Goal: Contribute content: Add original content to the website for others to see

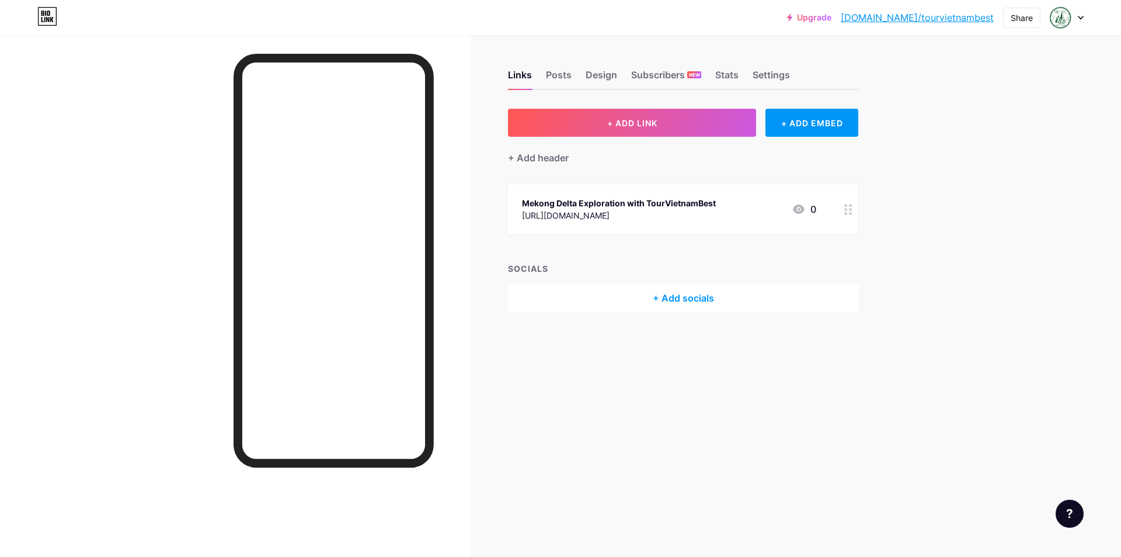
click at [634, 122] on span "+ ADD LINK" at bounding box center [632, 123] width 50 height 10
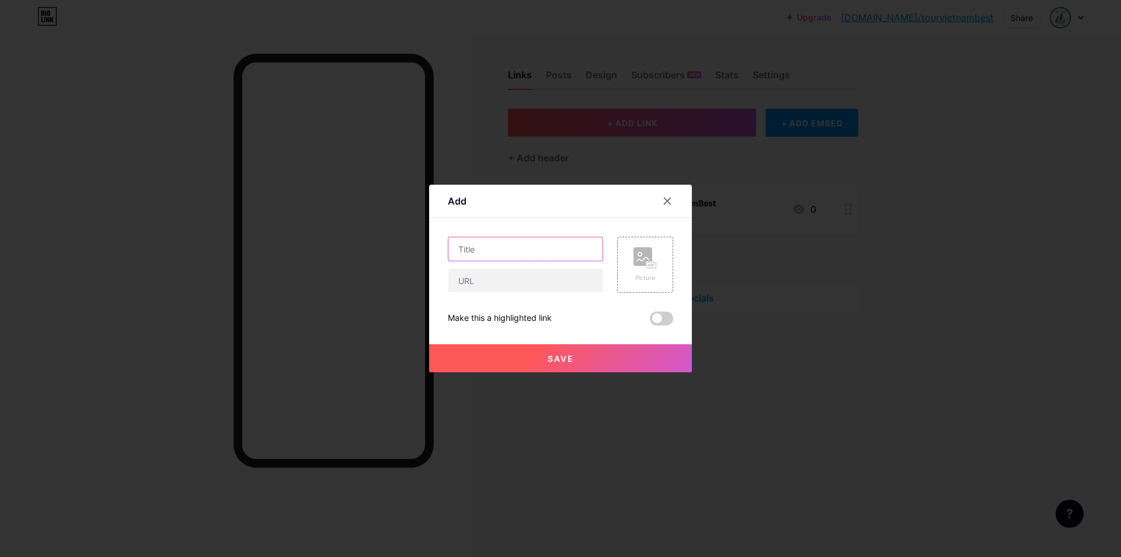
click at [523, 249] on input "text" at bounding box center [526, 248] width 154 height 23
paste input "[URL][DOMAIN_NAME]"
type input "[URL][DOMAIN_NAME]"
click at [523, 281] on input "text" at bounding box center [526, 280] width 154 height 23
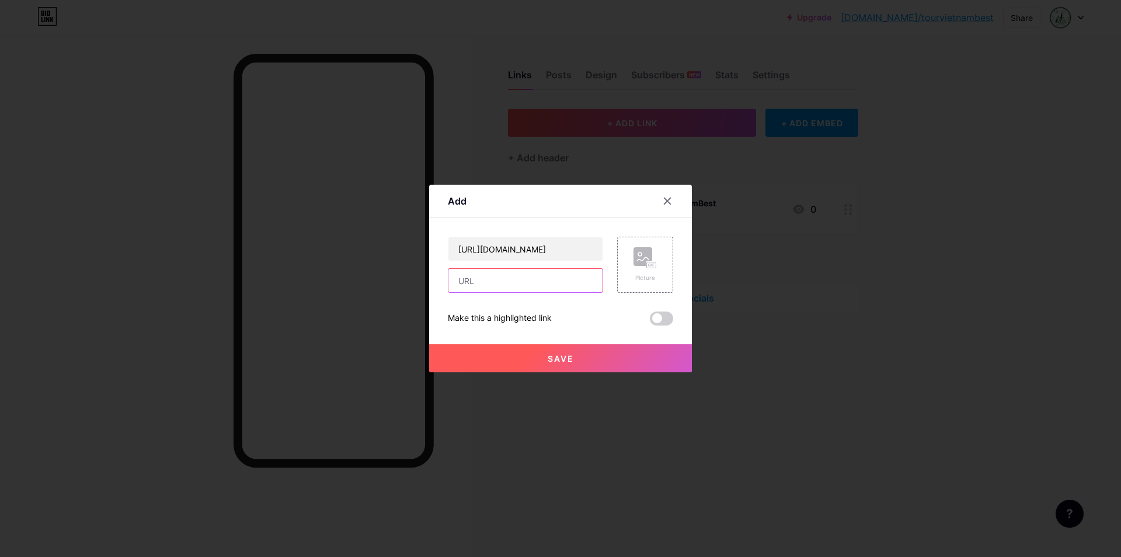
scroll to position [0, 0]
click at [565, 358] on span "Save" at bounding box center [561, 358] width 26 height 10
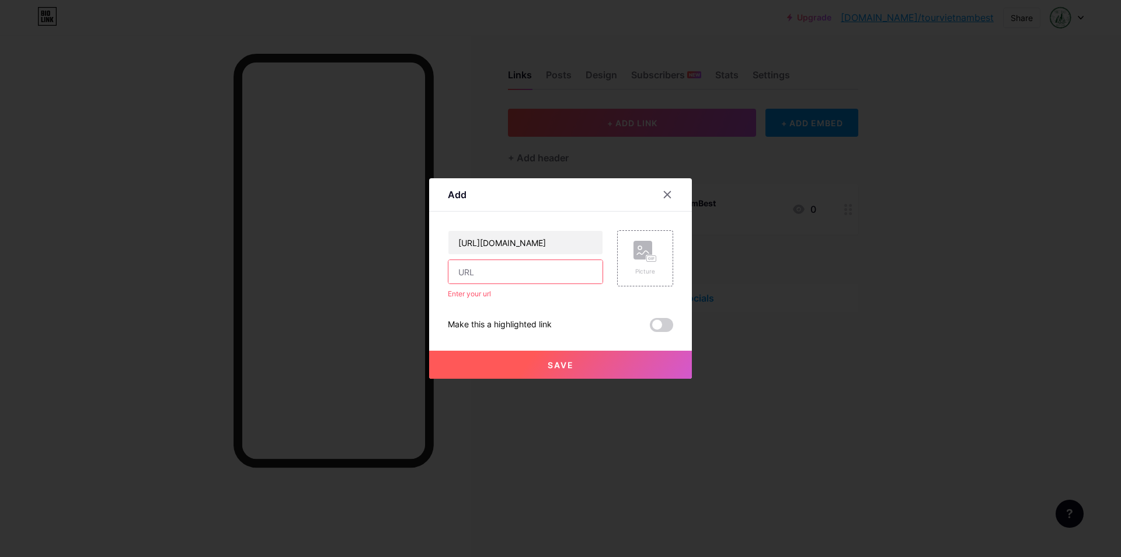
click at [1023, 16] on div at bounding box center [560, 278] width 1121 height 557
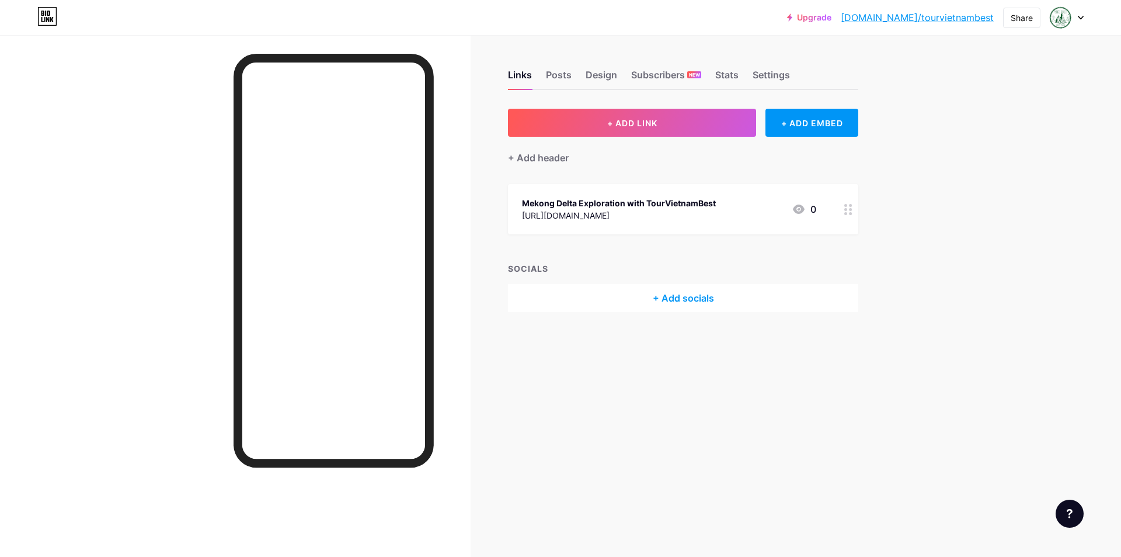
click at [631, 121] on span "+ ADD LINK" at bounding box center [632, 123] width 50 height 10
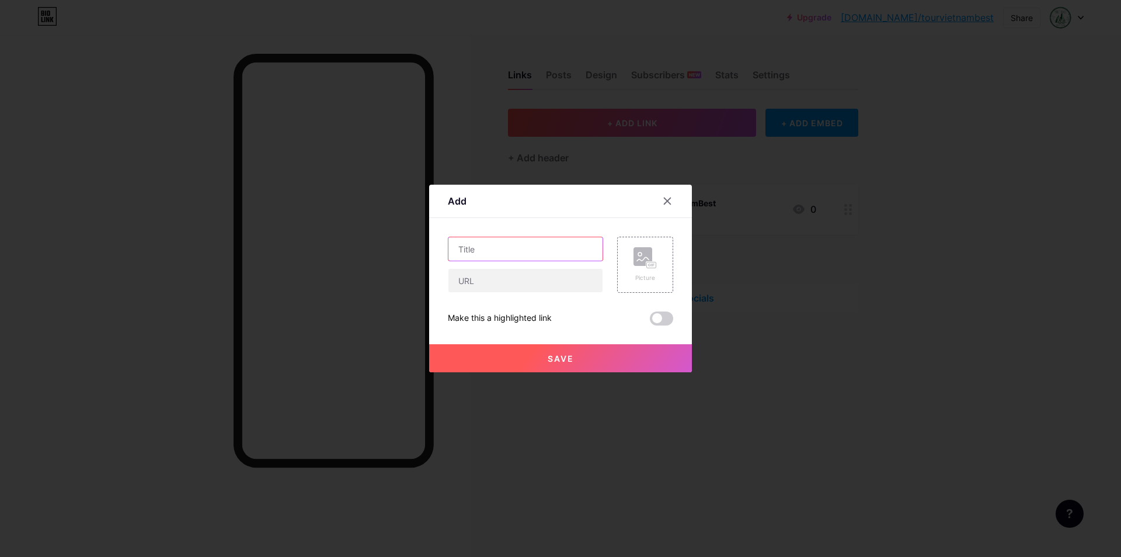
click at [523, 249] on input "text" at bounding box center [526, 248] width 154 height 23
paste input "[URL][DOMAIN_NAME]"
type input "[URL][DOMAIN_NAME]"
click at [523, 281] on input "text" at bounding box center [526, 280] width 154 height 23
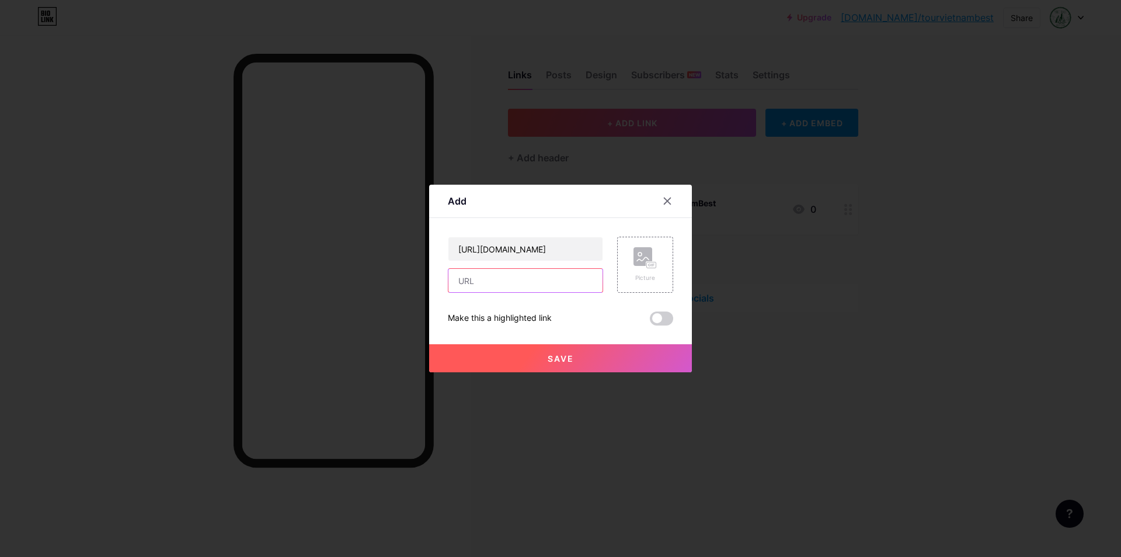
scroll to position [0, 0]
paste input "[URL][DOMAIN_NAME]"
type input "[URL][DOMAIN_NAME]"
click at [565, 358] on span "Save" at bounding box center [561, 358] width 26 height 10
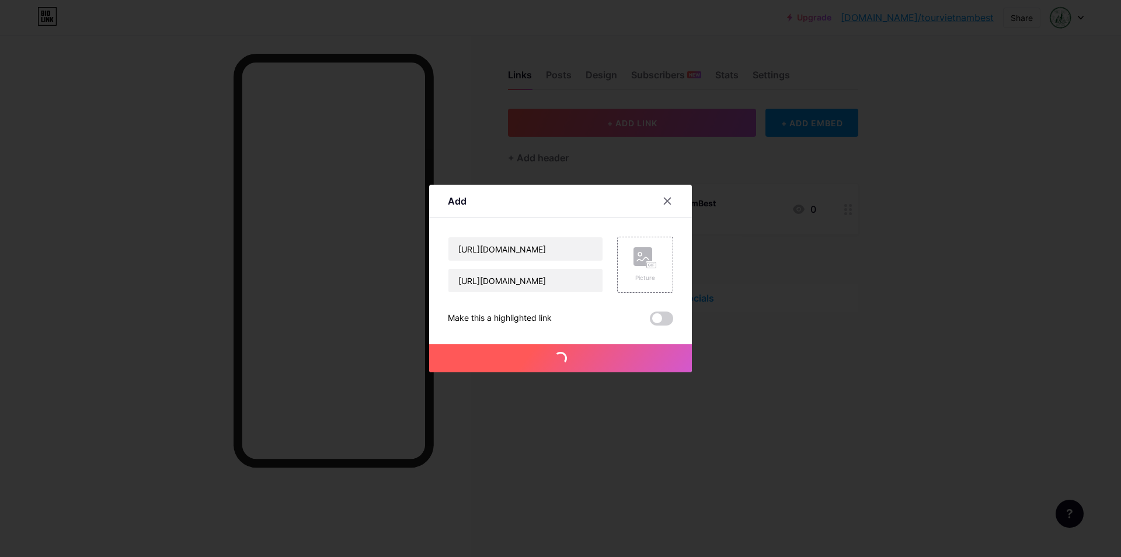
scroll to position [0, 0]
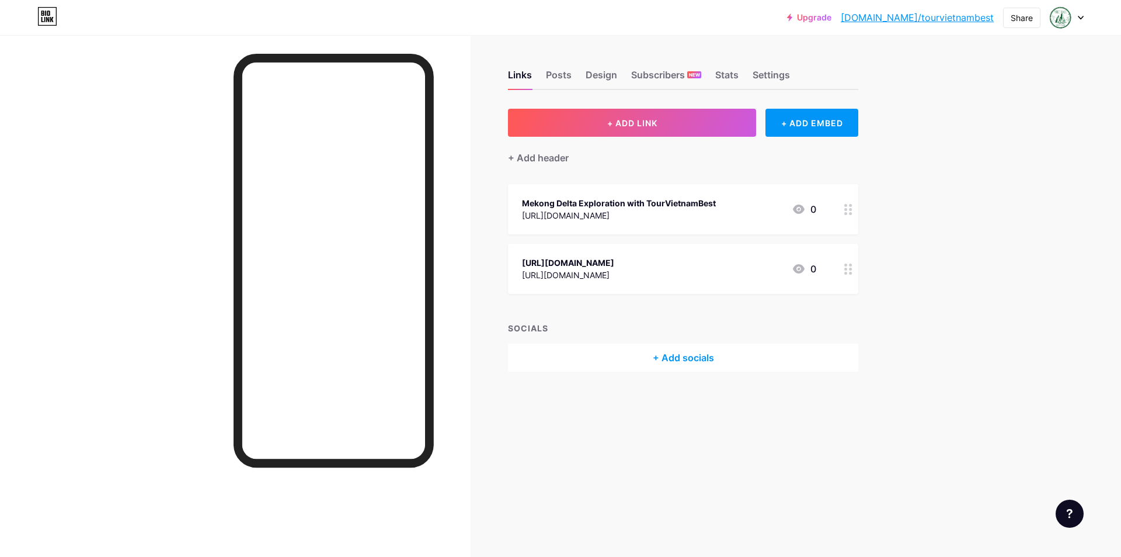
click at [1023, 16] on div "Share" at bounding box center [1022, 18] width 22 height 12
click at [955, 59] on div "Copy link" at bounding box center [953, 60] width 174 height 28
